Goal: Information Seeking & Learning: Learn about a topic

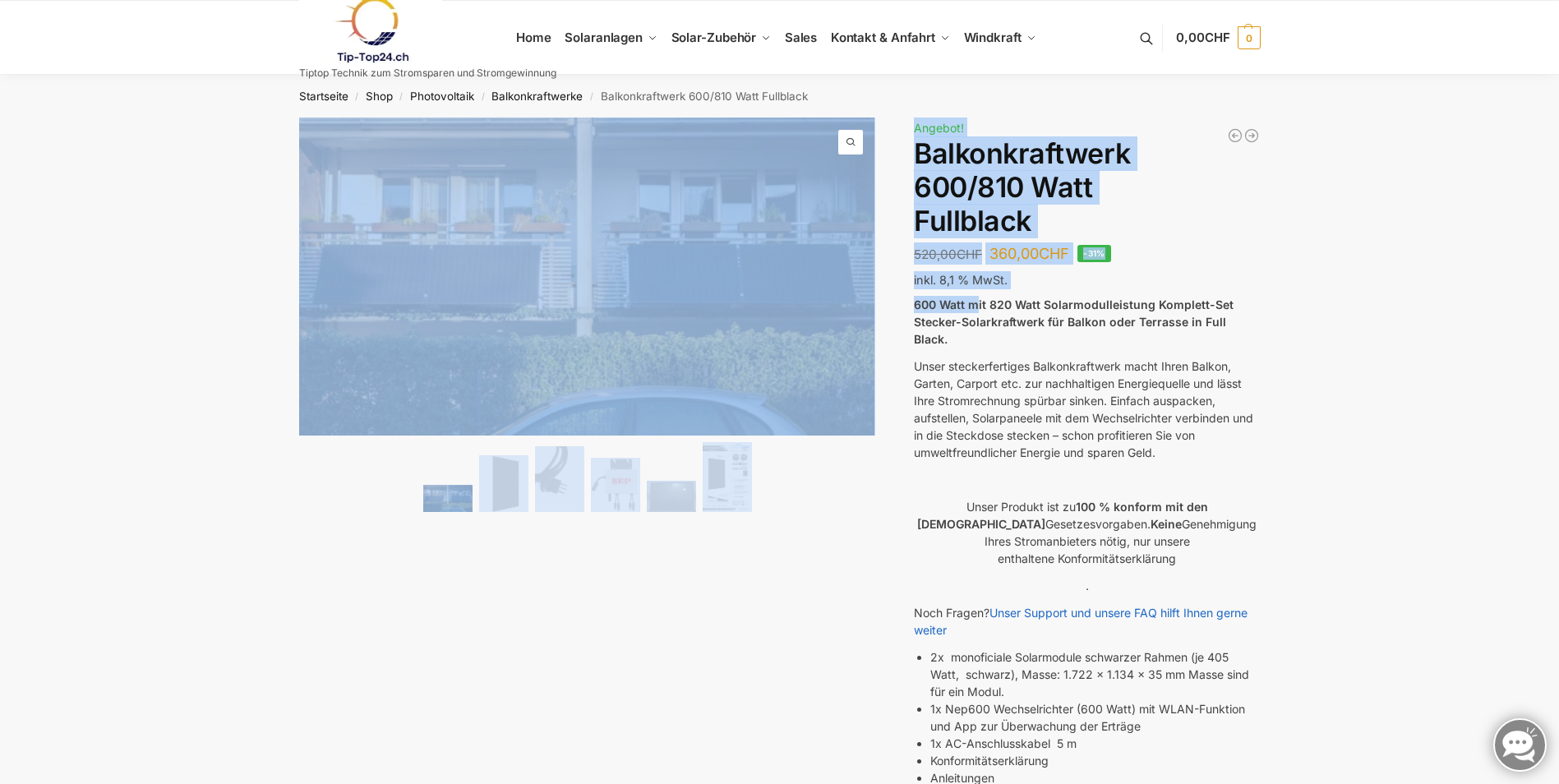
drag, startPoint x: 975, startPoint y: 301, endPoint x: 1265, endPoint y: 326, distance: 291.1
click at [1265, 326] on div "🔍 Previous Next Beschreibung Zusätzliche Informationen 520,00 CHF Ursprüngliche…" at bounding box center [780, 655] width 1031 height 1075
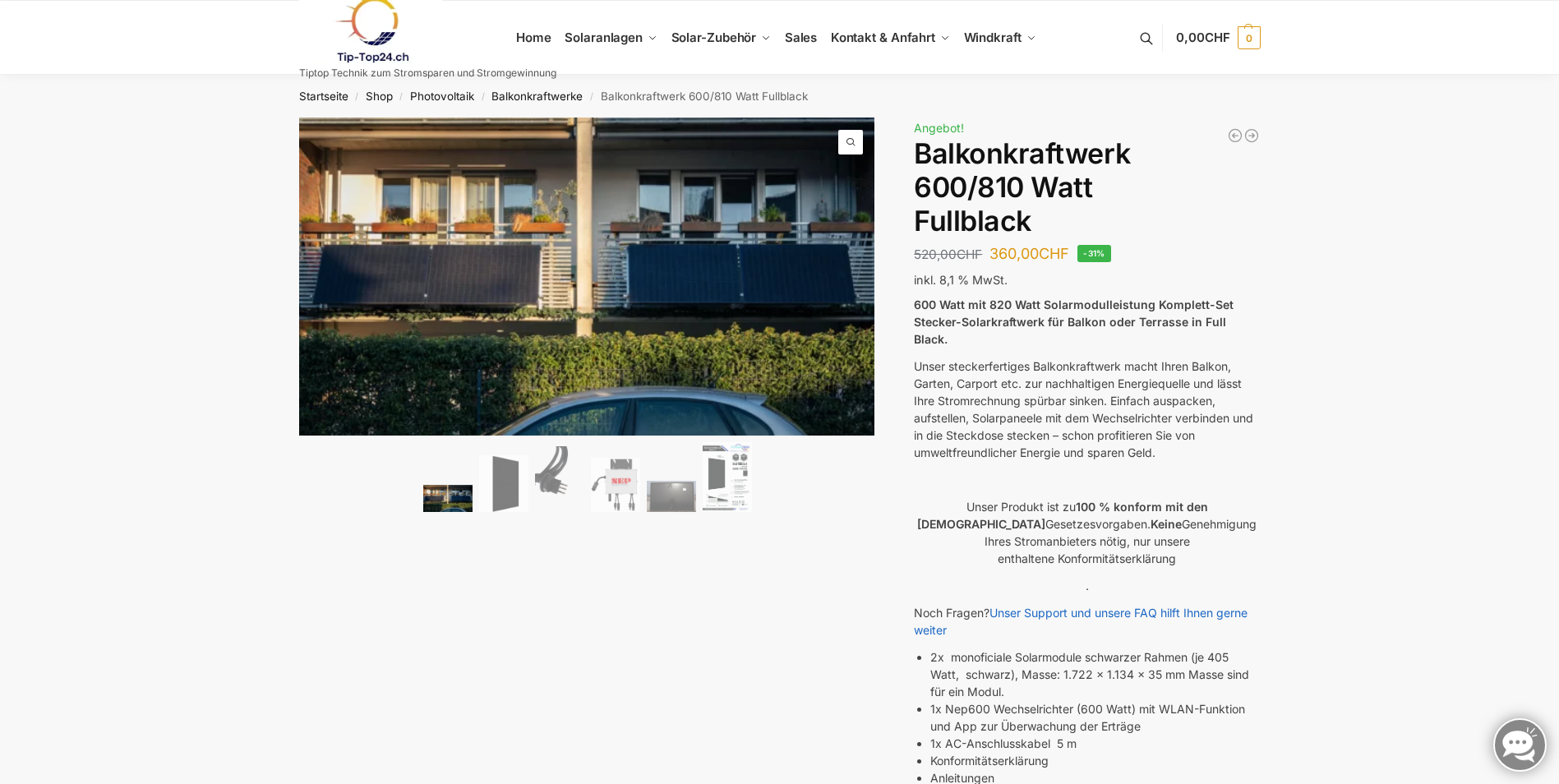
drag, startPoint x: 1265, startPoint y: 326, endPoint x: 1295, endPoint y: 419, distance: 97.7
drag, startPoint x: 958, startPoint y: 306, endPoint x: 1254, endPoint y: 322, distance: 296.4
click at [1234, 322] on strong "600 Watt mit 820 Watt Solarmodulleistung Komplett-Set Stecker-Solarkraftwerk fü…" at bounding box center [1074, 322] width 320 height 49
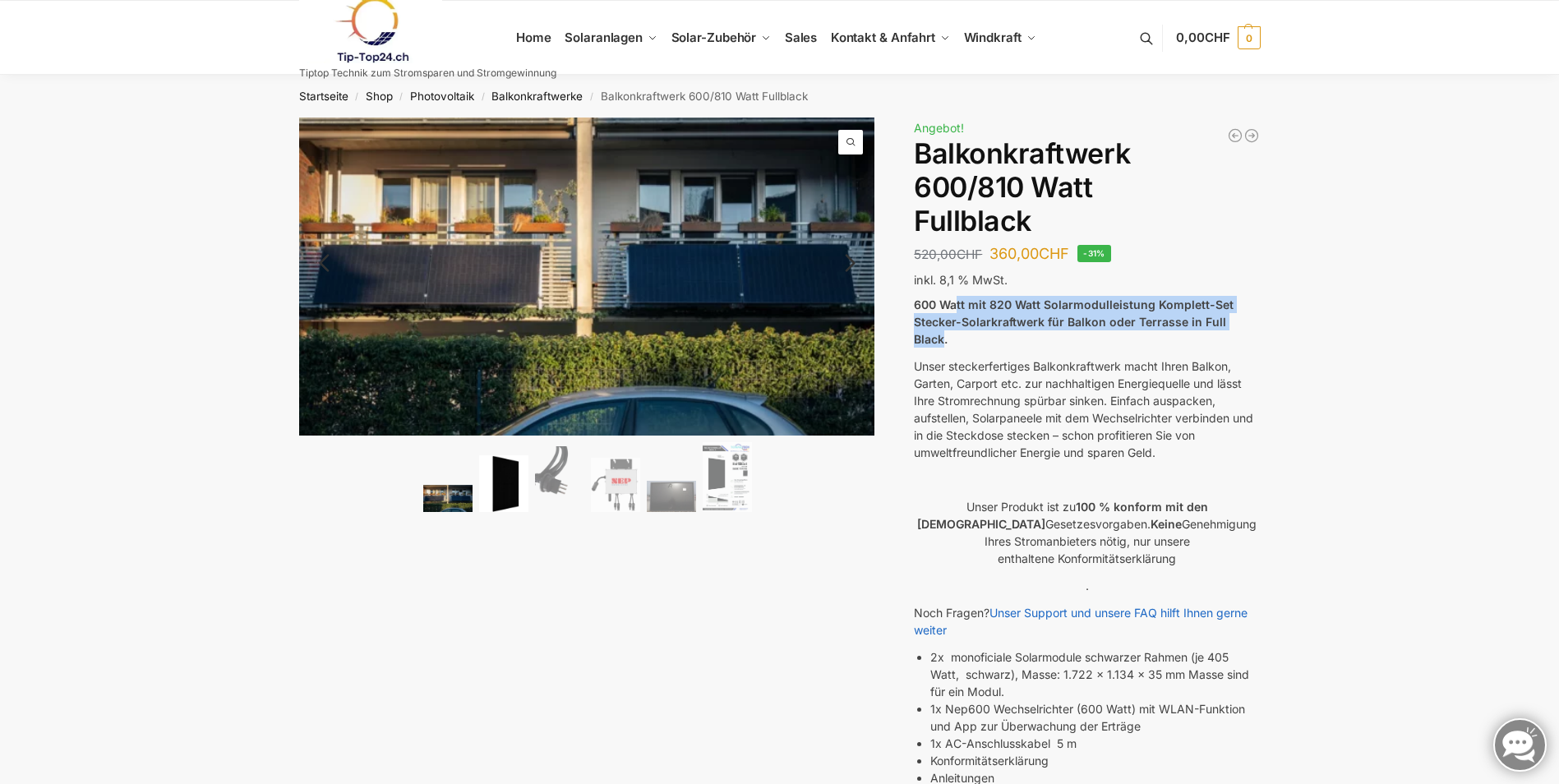
click at [513, 494] on img at bounding box center [504, 483] width 50 height 56
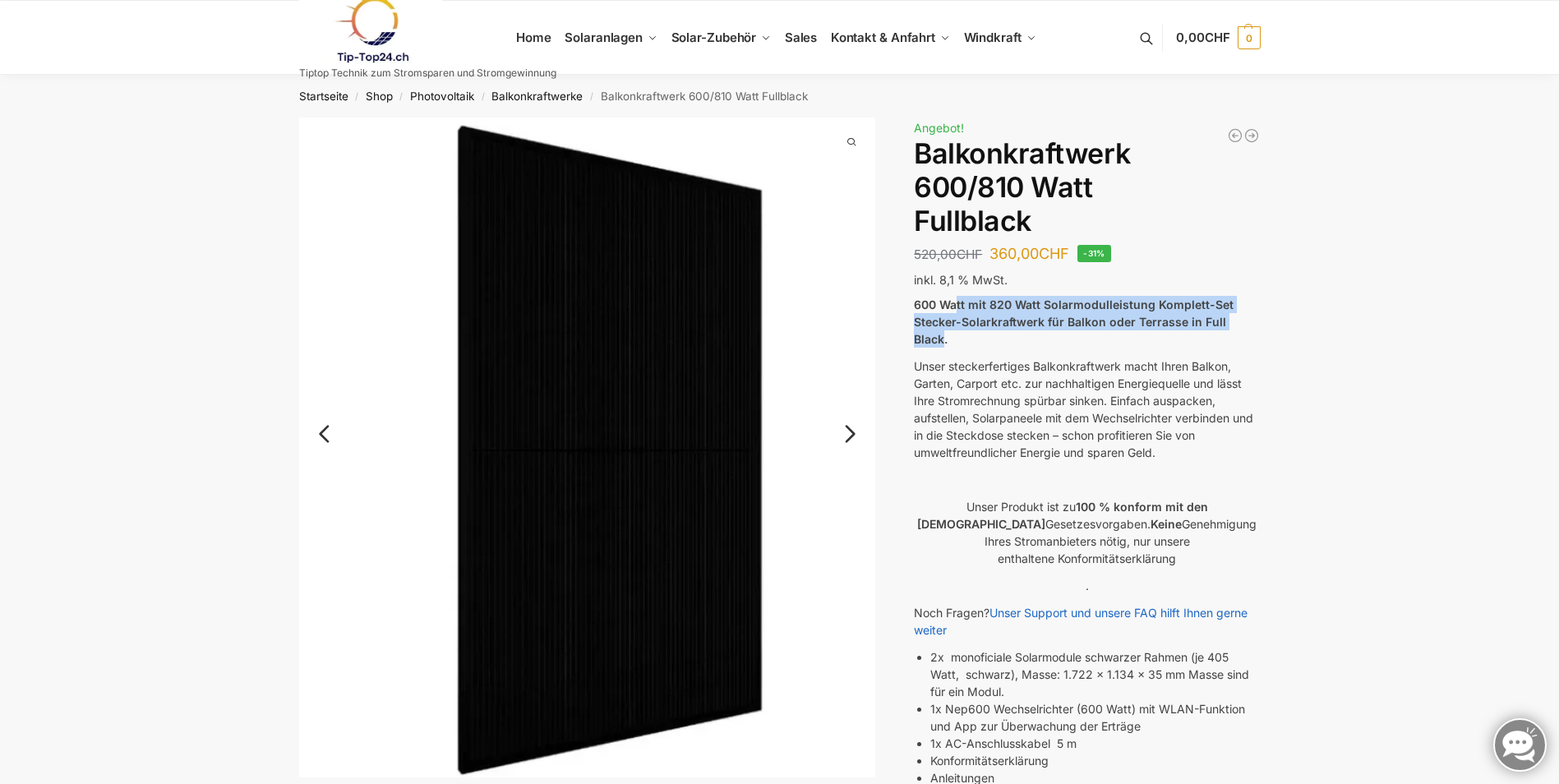
click at [846, 434] on link "Next" at bounding box center [848, 443] width 55 height 17
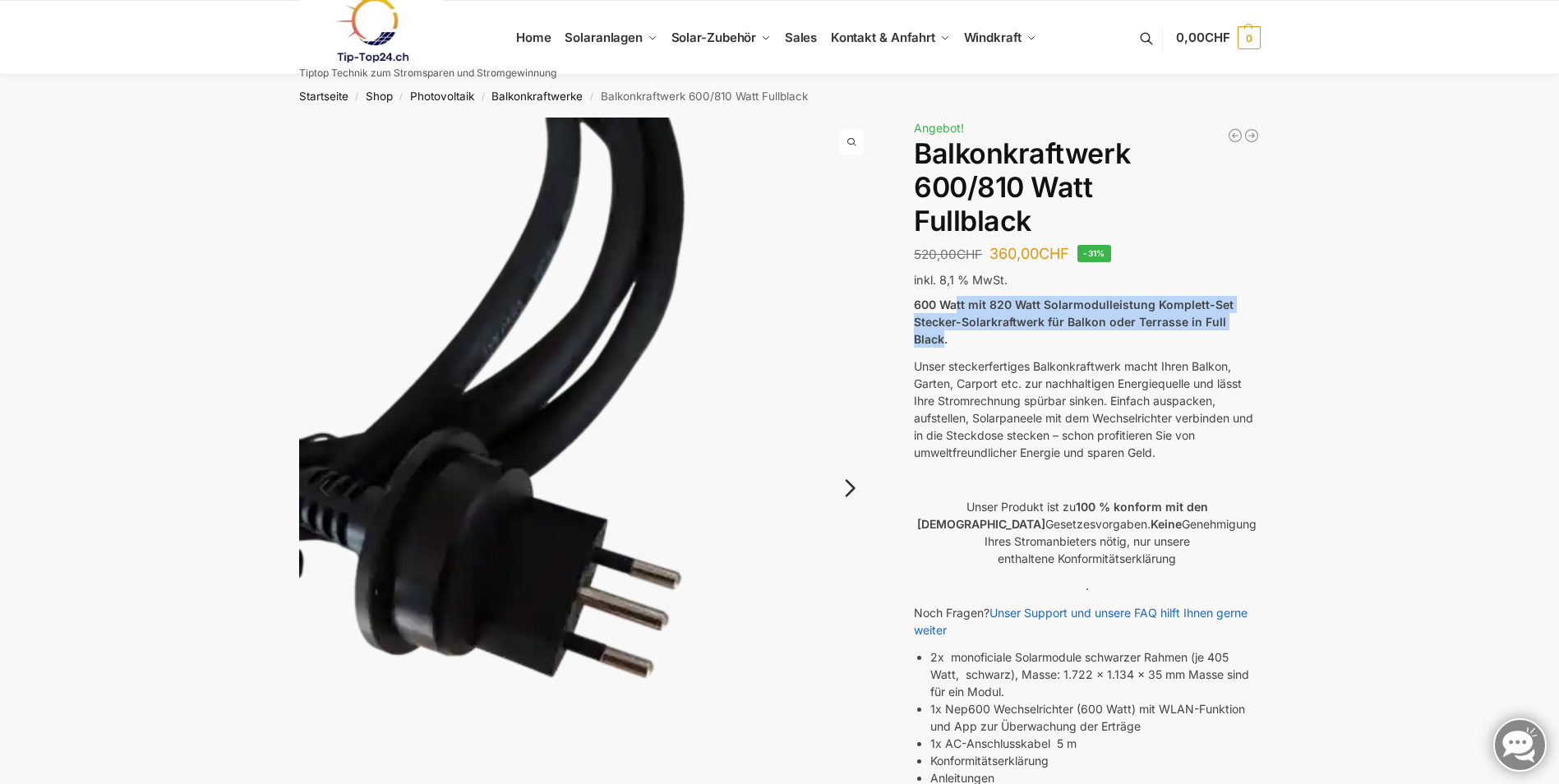
click at [846, 431] on img at bounding box center [588, 501] width 577 height 768
click at [845, 488] on link "Next" at bounding box center [848, 496] width 55 height 17
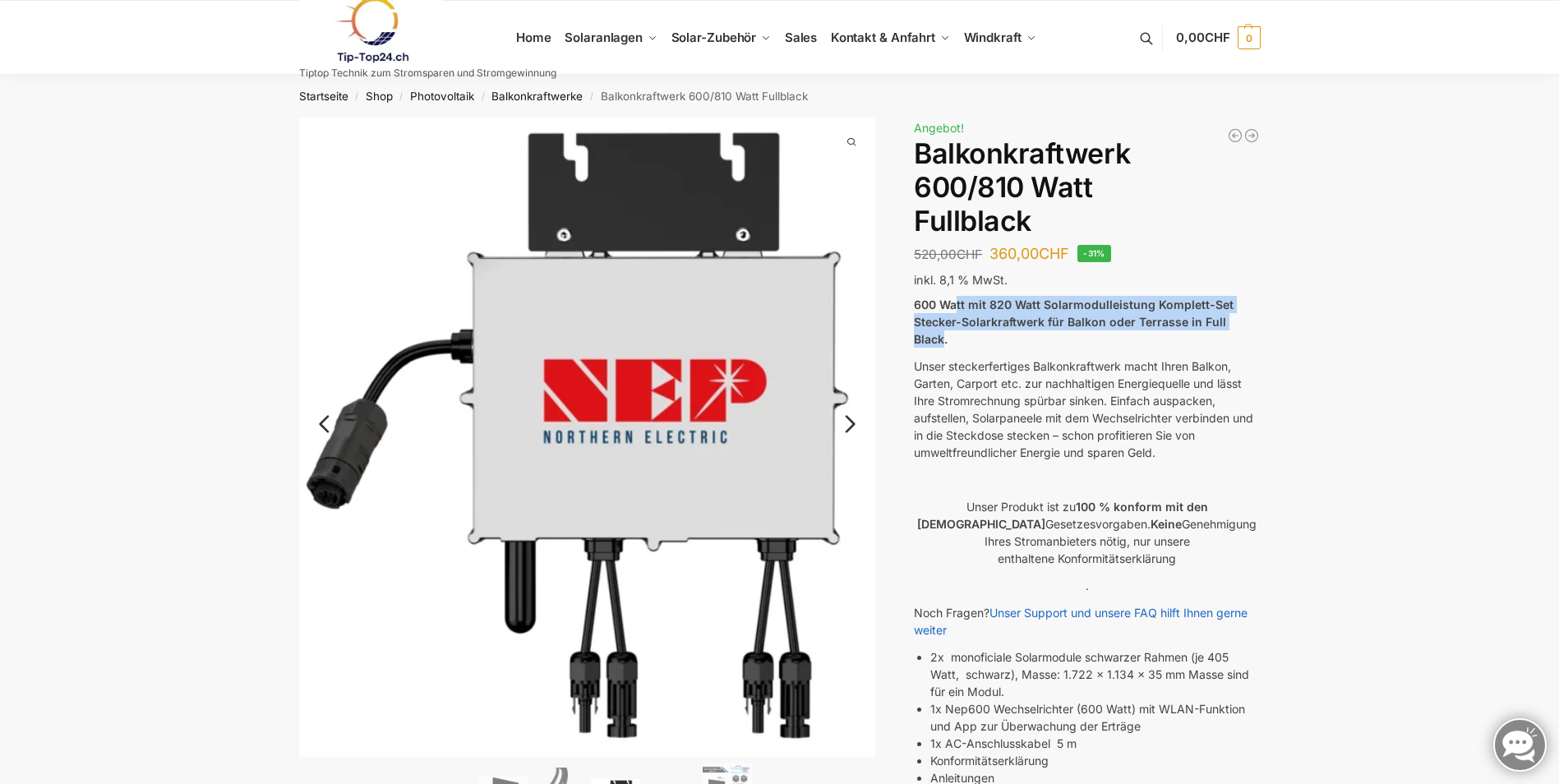
click at [847, 425] on link "Next" at bounding box center [848, 433] width 55 height 17
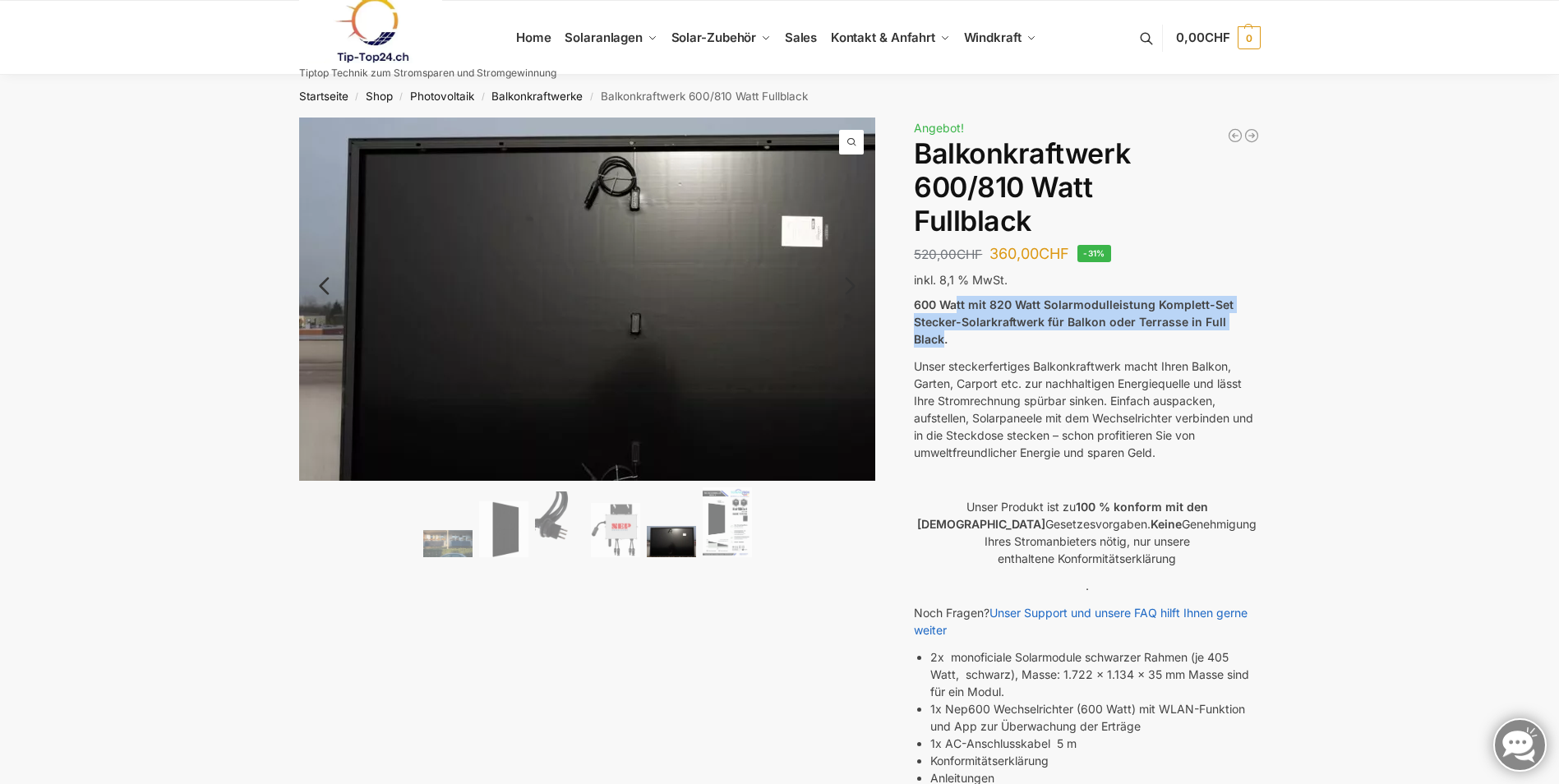
click at [848, 426] on img at bounding box center [627, 325] width 657 height 414
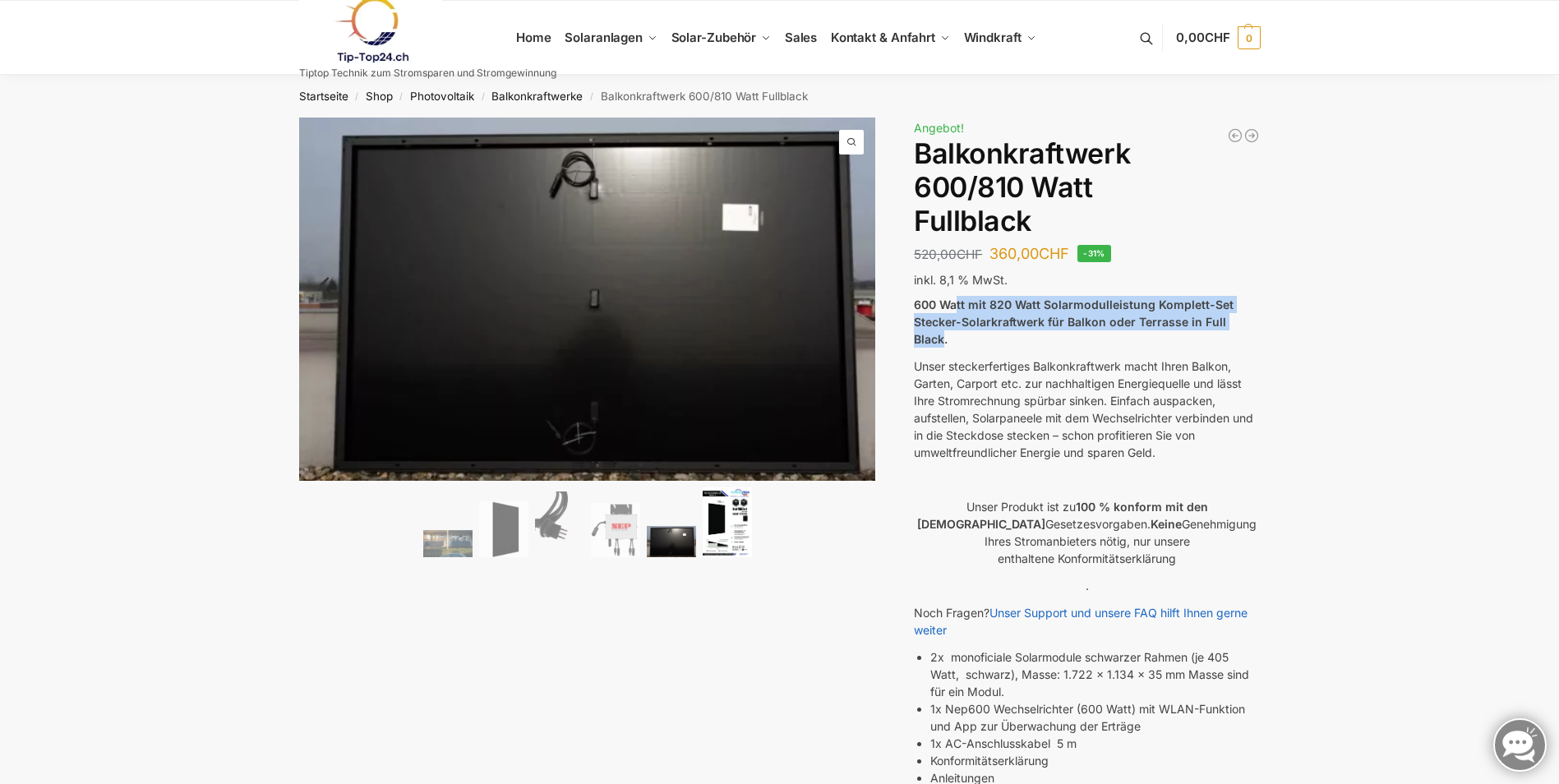
click at [748, 532] on img at bounding box center [728, 522] width 50 height 70
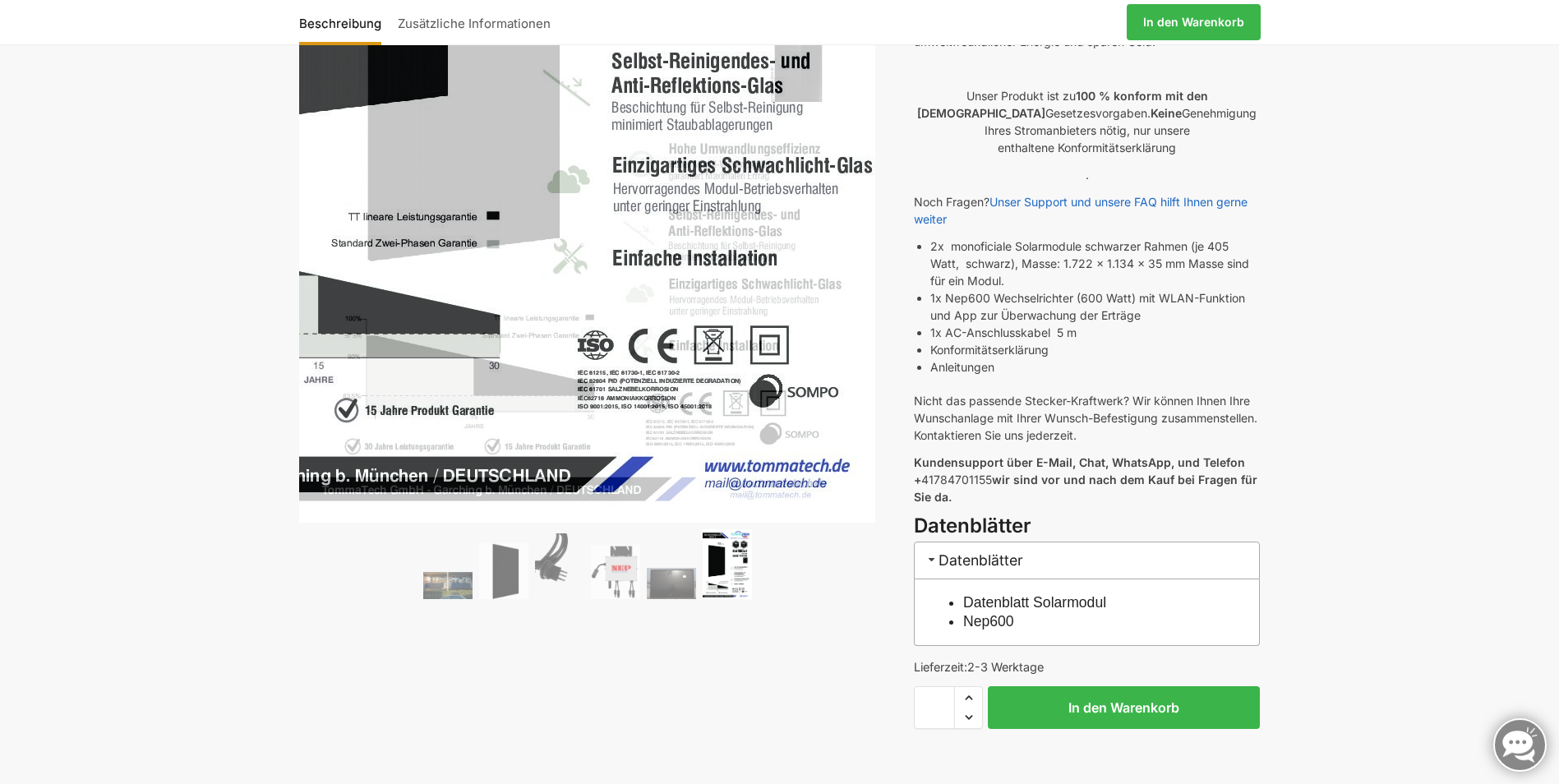
scroll to position [740, 0]
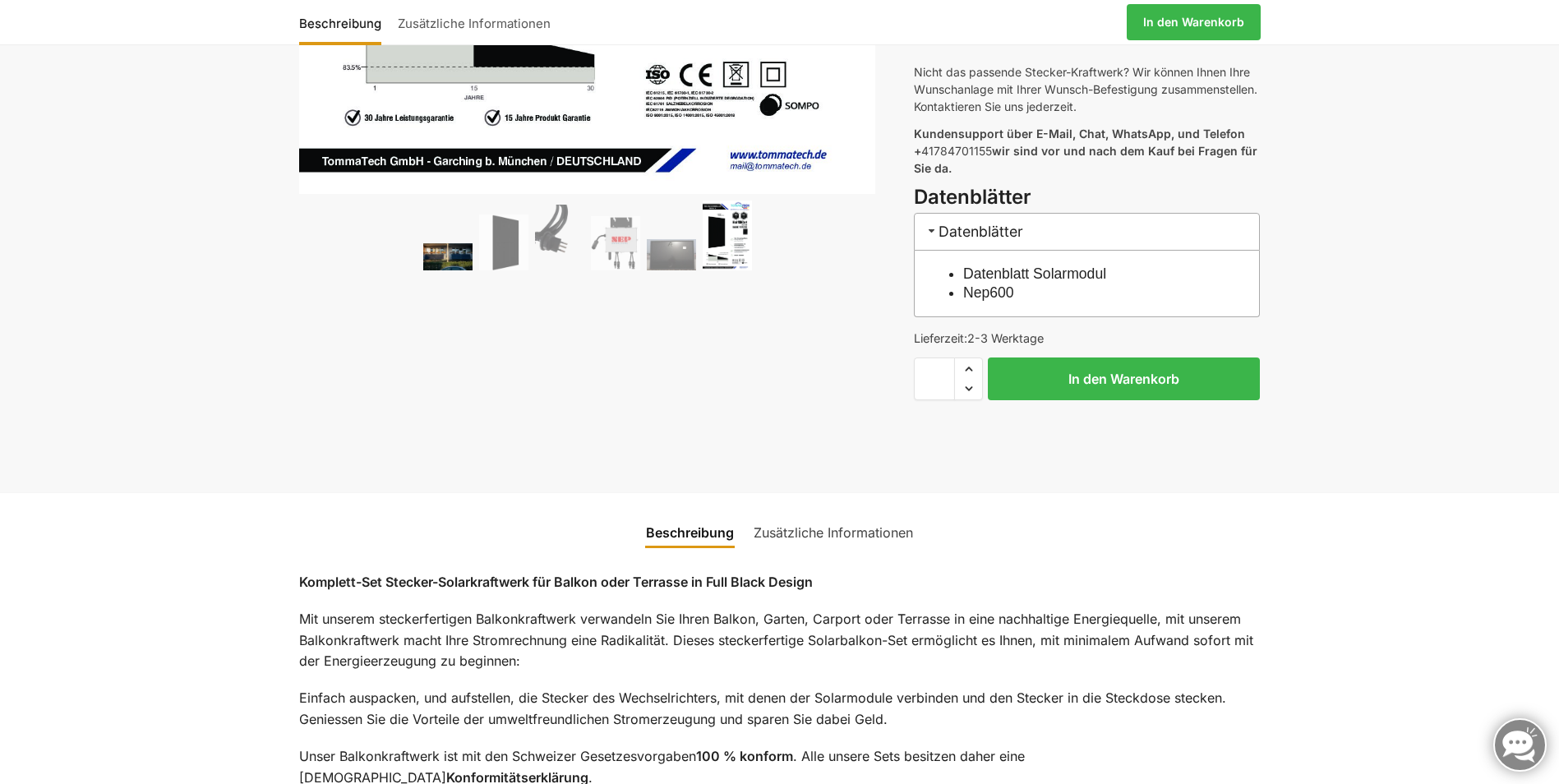
click at [445, 253] on img at bounding box center [448, 257] width 50 height 27
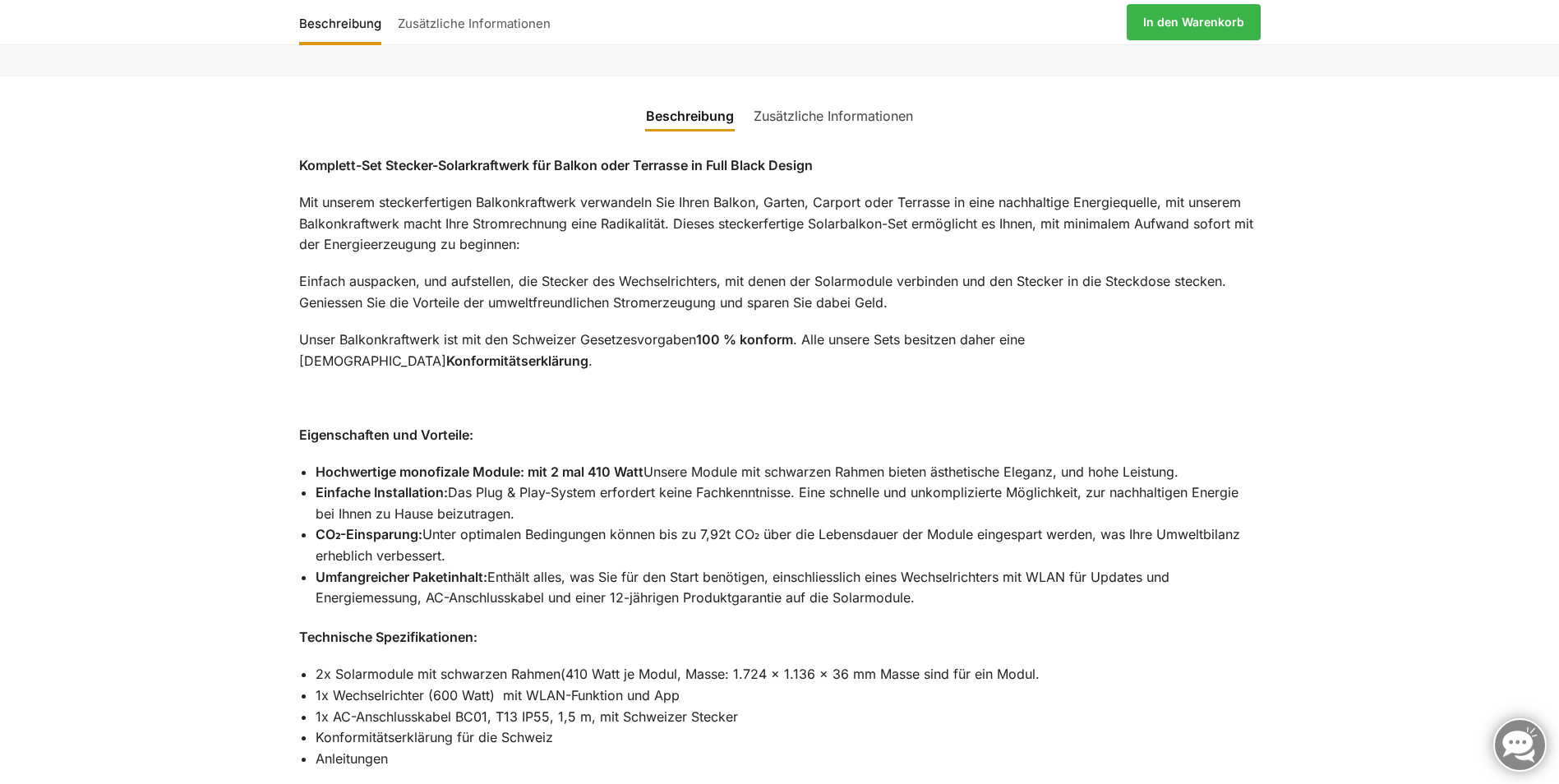
scroll to position [1233, 0]
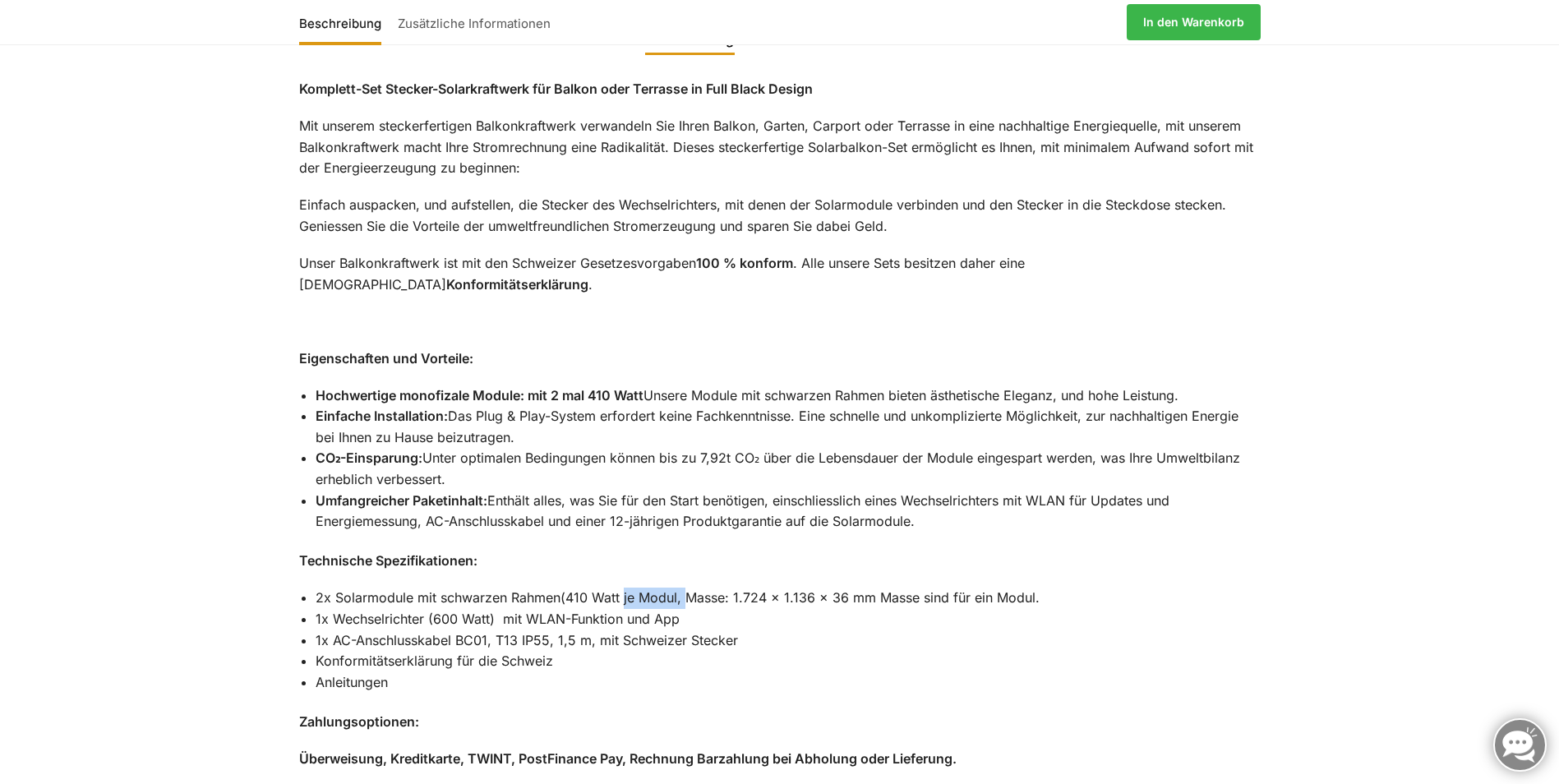
drag, startPoint x: 622, startPoint y: 564, endPoint x: 690, endPoint y: 564, distance: 68.0
click at [690, 588] on li "2x Solarmodule mit schwarzen Rahmen(410 Watt je Modul, Masse: 1.724 x 1.136 x 3…" at bounding box center [788, 598] width 946 height 22
click at [1106, 672] on div "Komplett-Set Stecker-Solarkraftwerk für Balkon oder Terrasse in Full Black Desi…" at bounding box center [780, 666] width 1031 height 1216
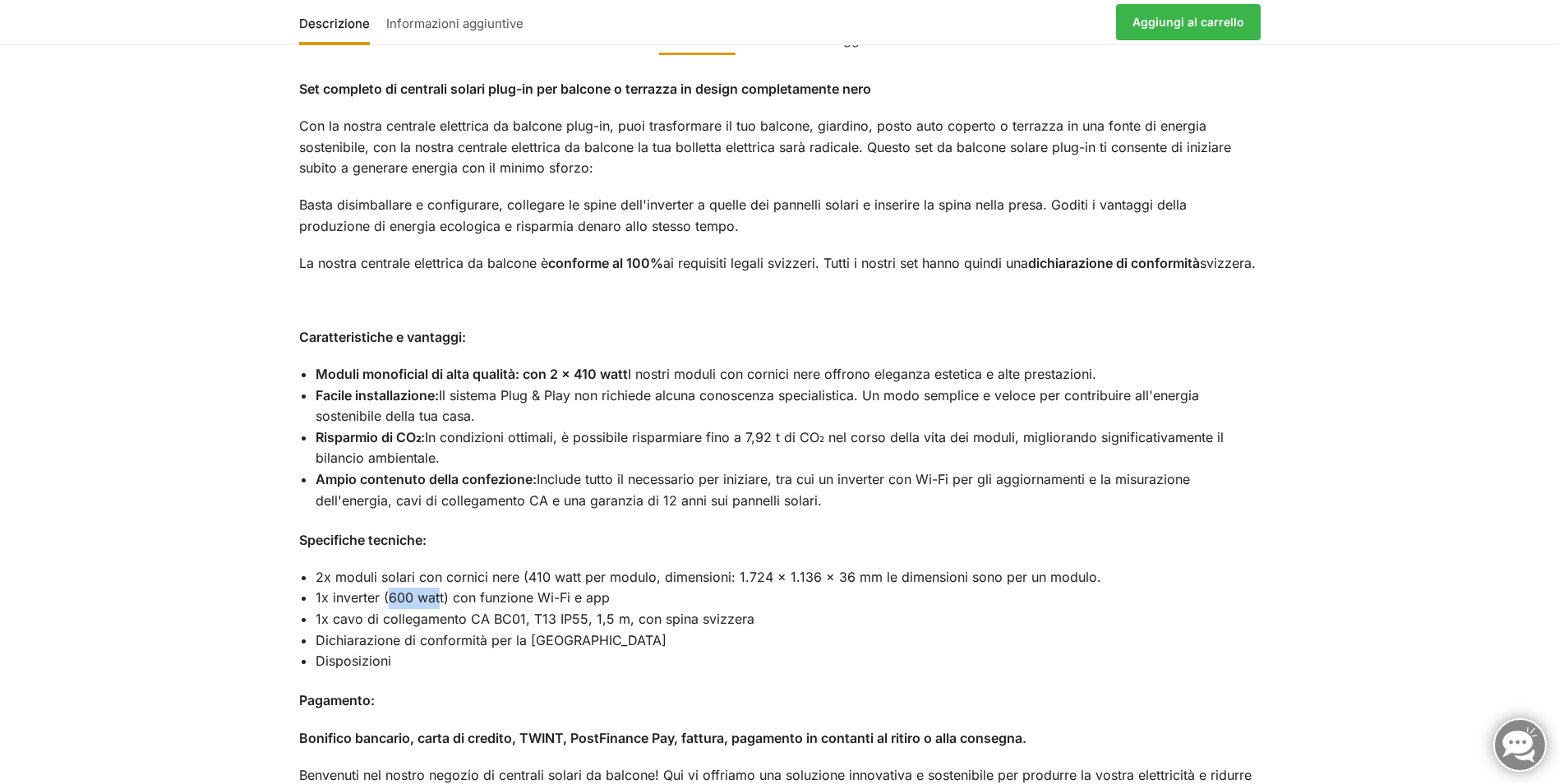
drag, startPoint x: 390, startPoint y: 605, endPoint x: 440, endPoint y: 603, distance: 50.0
click at [440, 603] on li "1x inverter (600 watt) con funzione Wi-Fi e app" at bounding box center [788, 598] width 946 height 22
click at [830, 657] on li "Disposizioni" at bounding box center [788, 662] width 946 height 22
drag, startPoint x: 341, startPoint y: 580, endPoint x: 519, endPoint y: 584, distance: 178.0
click at [519, 584] on li "2x moduli solari con cornici nere (410 watt per modulo, dimensioni: 1.724 x 1.1…" at bounding box center [788, 578] width 946 height 22
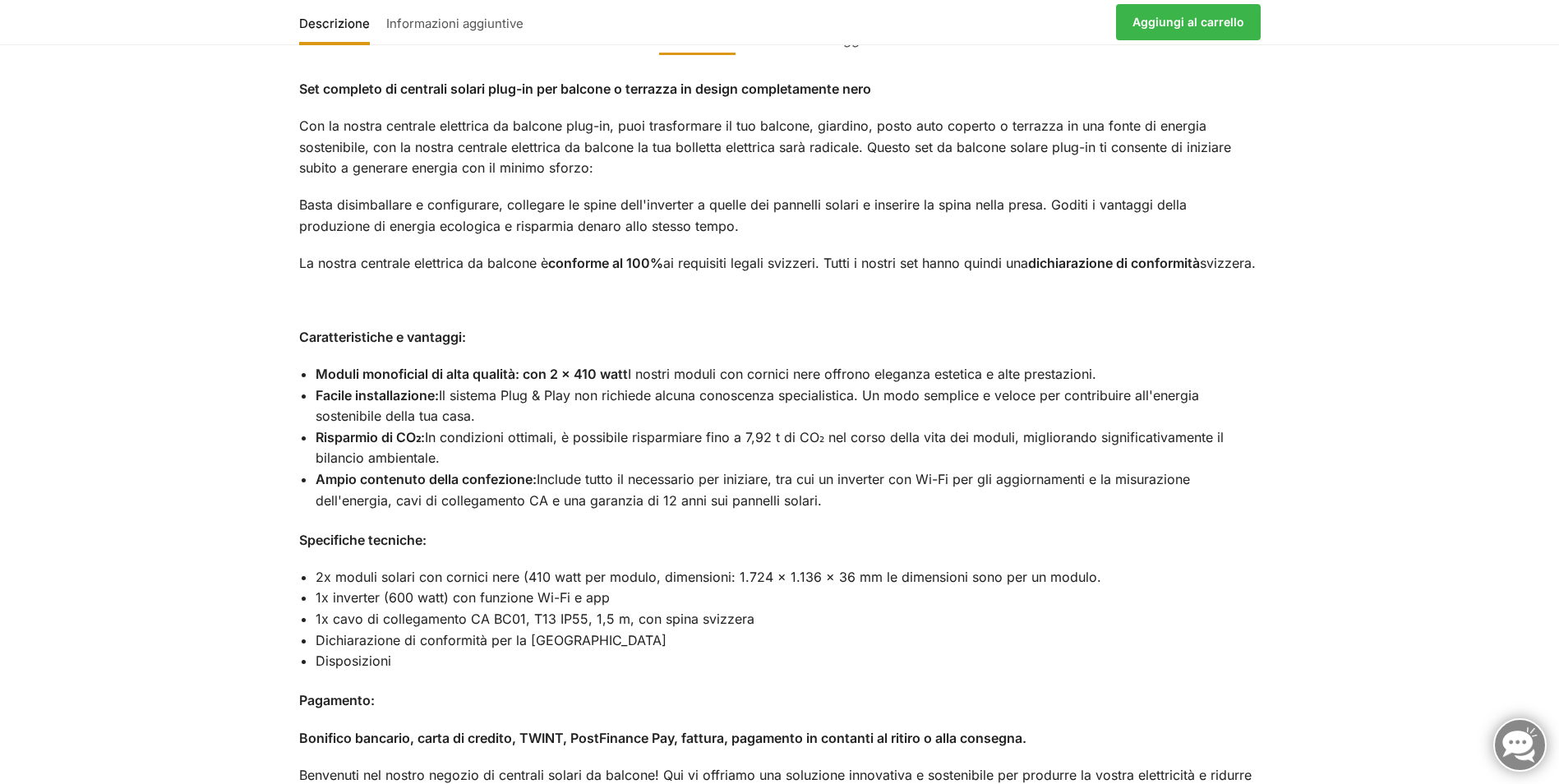
click at [922, 662] on li "Disposizioni" at bounding box center [788, 662] width 946 height 22
drag, startPoint x: 666, startPoint y: 578, endPoint x: 733, endPoint y: 583, distance: 67.2
click at [733, 583] on li "2x moduli solari con cornici nere (410 watt per modulo, dimensioni: 1.724 x 1.1…" at bounding box center [788, 578] width 946 height 22
drag, startPoint x: 733, startPoint y: 583, endPoint x: 860, endPoint y: 641, distance: 139.6
click at [860, 641] on li "Dichiarazione di conformità per la [GEOGRAPHIC_DATA]" at bounding box center [788, 641] width 946 height 22
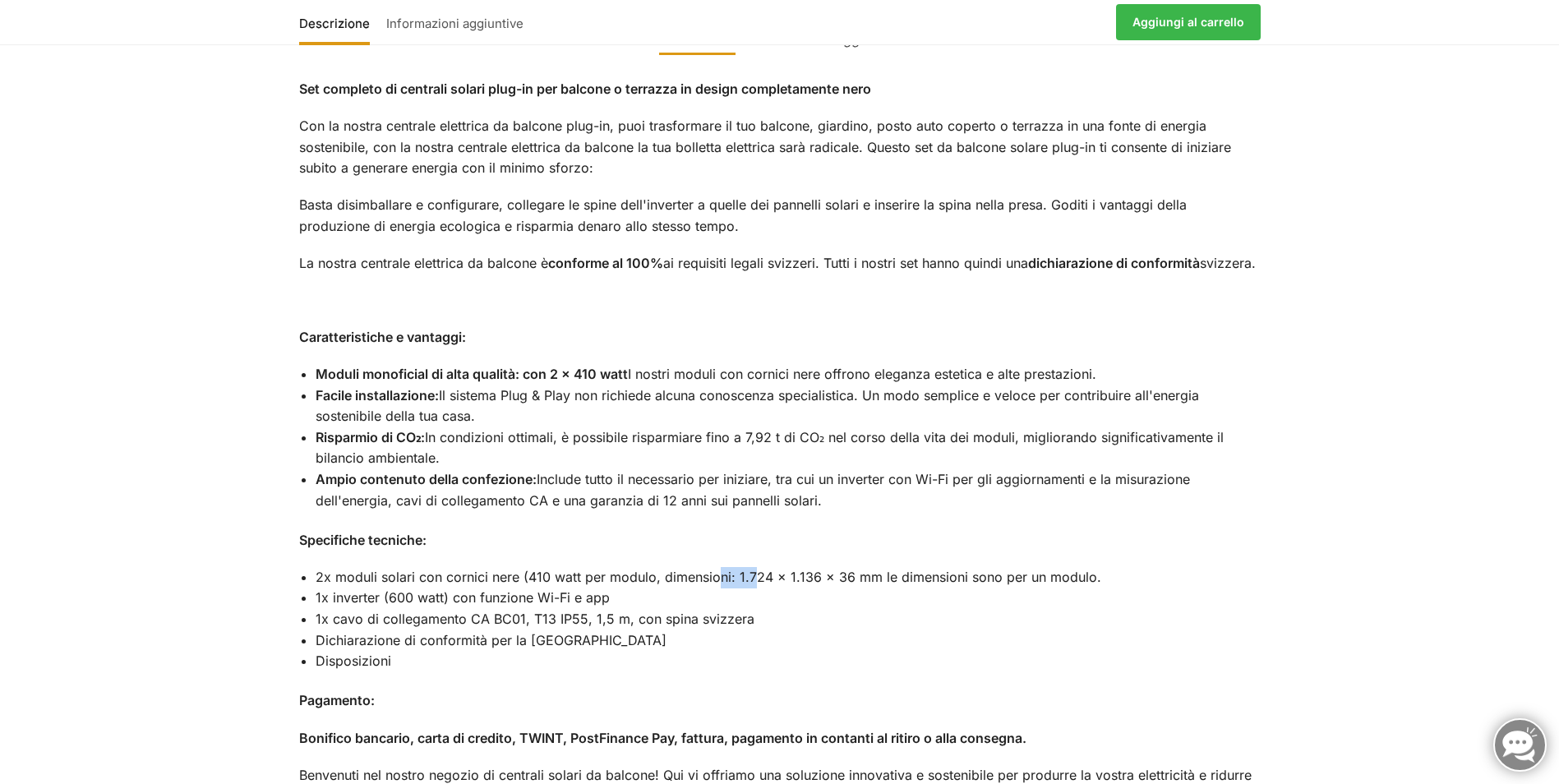
drag, startPoint x: 713, startPoint y: 581, endPoint x: 755, endPoint y: 586, distance: 42.3
click at [755, 586] on li "2x moduli solari con cornici nere (410 watt per modulo, dimensioni: 1.724 x 1.1…" at bounding box center [788, 578] width 946 height 22
drag, startPoint x: 755, startPoint y: 586, endPoint x: 962, endPoint y: 652, distance: 217.3
click at [961, 656] on li "Disposizioni" at bounding box center [788, 662] width 946 height 22
drag, startPoint x: 988, startPoint y: 579, endPoint x: 1050, endPoint y: 577, distance: 62.0
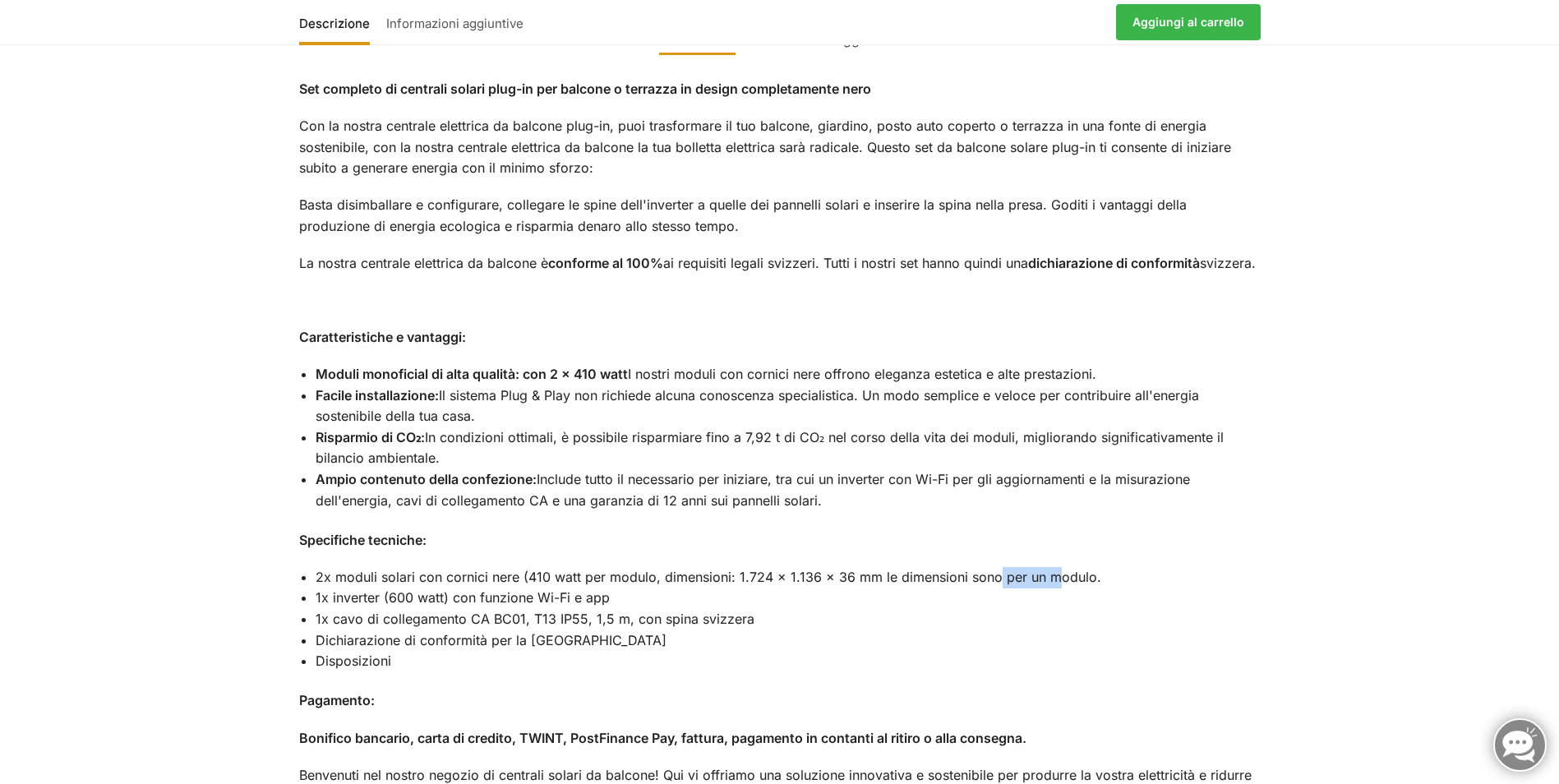
click at [1050, 577] on li "2x moduli solari con cornici nere (410 watt per modulo, dimensioni: 1.724 x 1.1…" at bounding box center [788, 578] width 946 height 22
drag, startPoint x: 1050, startPoint y: 577, endPoint x: 951, endPoint y: 662, distance: 130.5
click at [999, 678] on div "Set completo di centrali solari plug-in per balcone o terrazza in design comple…" at bounding box center [780, 666] width 1031 height 1216
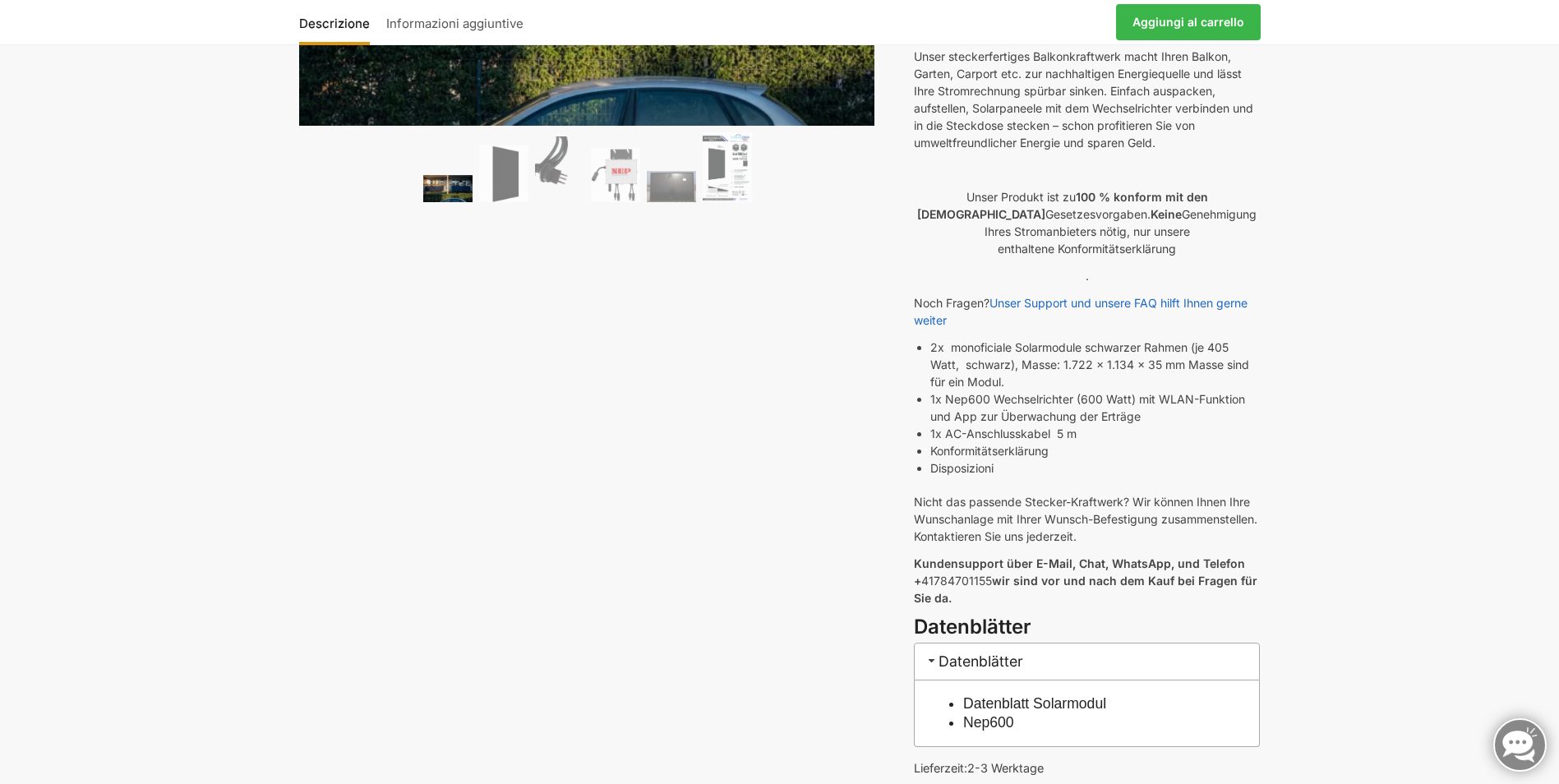
scroll to position [82, 0]
